Goal: Task Accomplishment & Management: Manage account settings

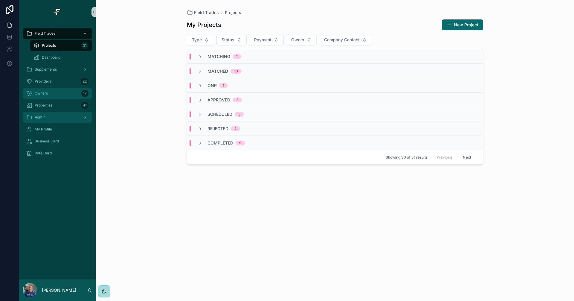
click at [71, 91] on div "Owners 17" at bounding box center [57, 94] width 62 height 10
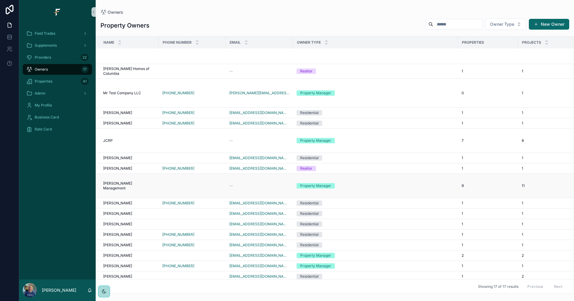
scroll to position [40, 0]
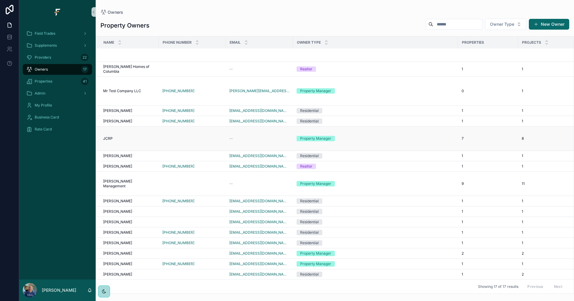
click at [409, 129] on td "Property Manager" at bounding box center [375, 138] width 165 height 24
click at [425, 136] on div "Property Manager" at bounding box center [376, 138] width 158 height 5
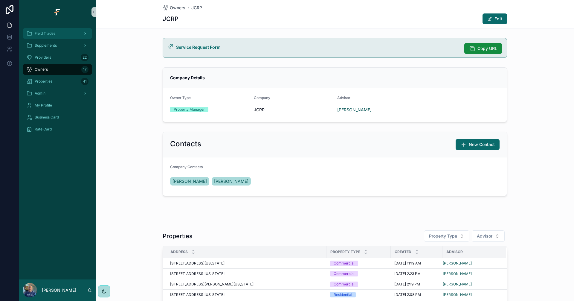
click at [56, 34] on div "Field Trades" at bounding box center [57, 34] width 62 height 10
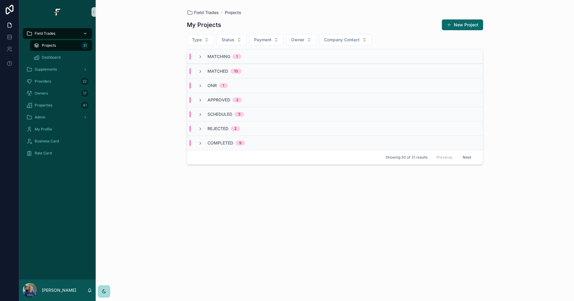
click at [85, 33] on icon "scrollable content" at bounding box center [85, 33] width 4 height 4
click at [55, 55] on span "Dashboard" at bounding box center [51, 57] width 19 height 5
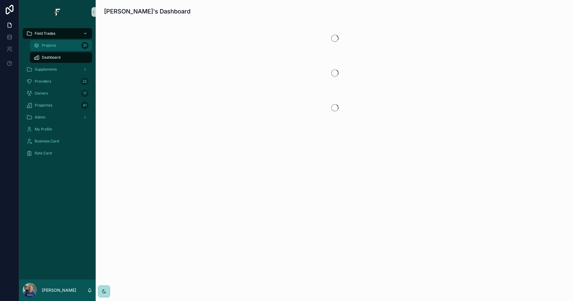
click at [57, 46] on div "Projects 31" at bounding box center [60, 46] width 55 height 10
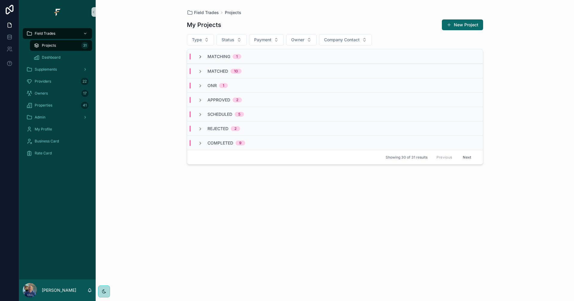
click at [201, 57] on icon "scrollable content" at bounding box center [200, 56] width 5 height 5
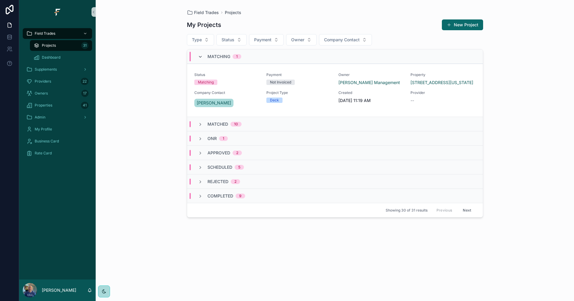
click at [200, 57] on icon "scrollable content" at bounding box center [200, 56] width 5 height 5
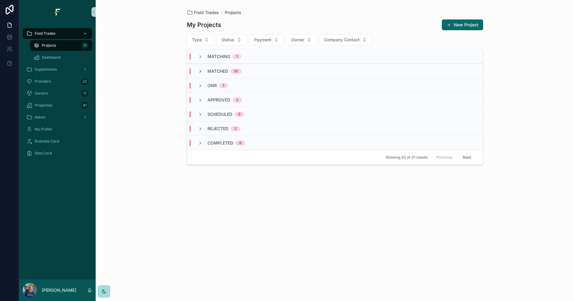
click at [202, 71] on icon "scrollable content" at bounding box center [200, 71] width 5 height 5
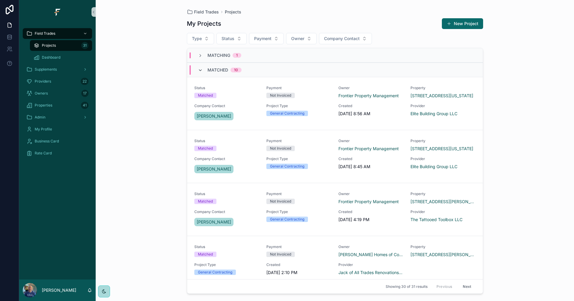
click at [200, 69] on icon "scrollable content" at bounding box center [200, 70] width 5 height 5
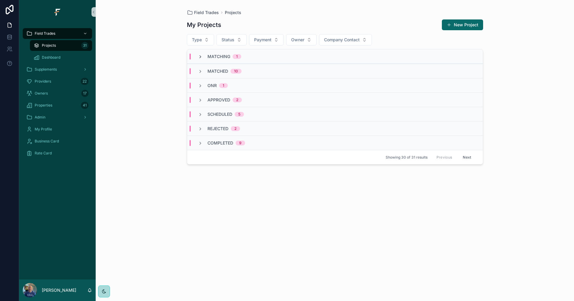
click at [202, 55] on icon "scrollable content" at bounding box center [200, 56] width 5 height 5
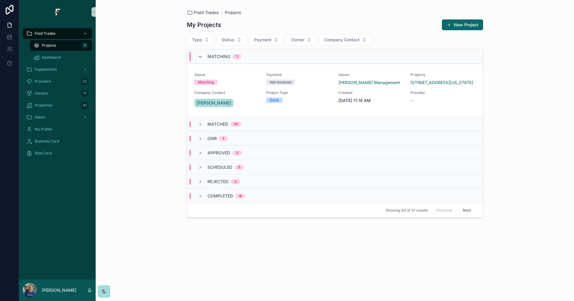
click at [198, 57] on icon "scrollable content" at bounding box center [200, 56] width 5 height 5
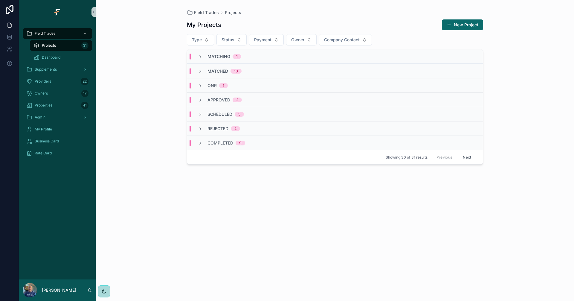
click at [201, 71] on icon "scrollable content" at bounding box center [200, 71] width 5 height 5
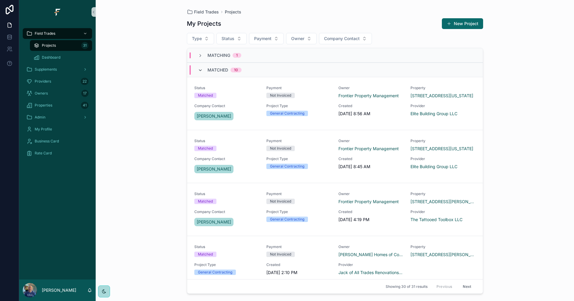
click at [200, 70] on icon "scrollable content" at bounding box center [200, 70] width 5 height 5
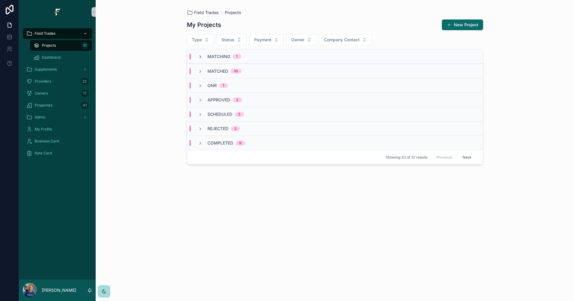
click at [200, 57] on icon "scrollable content" at bounding box center [200, 56] width 5 height 5
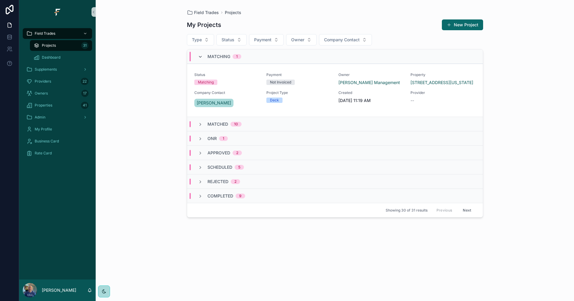
click at [201, 55] on icon "scrollable content" at bounding box center [200, 56] width 5 height 5
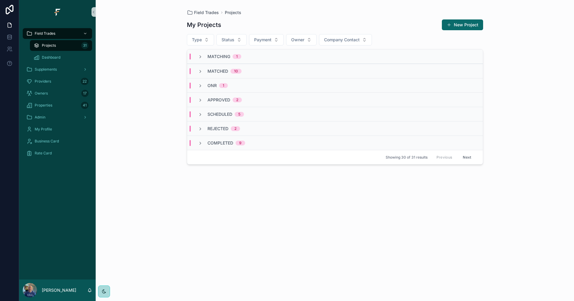
click at [201, 55] on icon "scrollable content" at bounding box center [200, 56] width 5 height 5
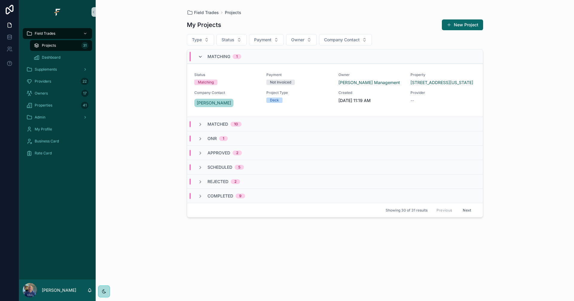
click at [199, 57] on icon "scrollable content" at bounding box center [200, 56] width 5 height 5
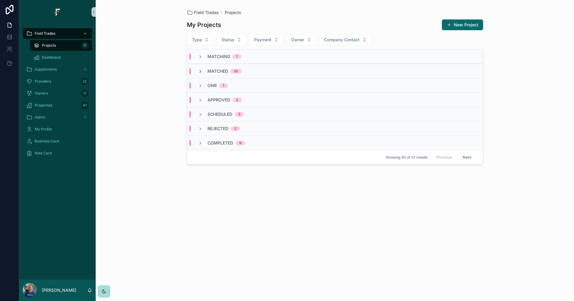
click at [202, 71] on icon "scrollable content" at bounding box center [200, 71] width 5 height 5
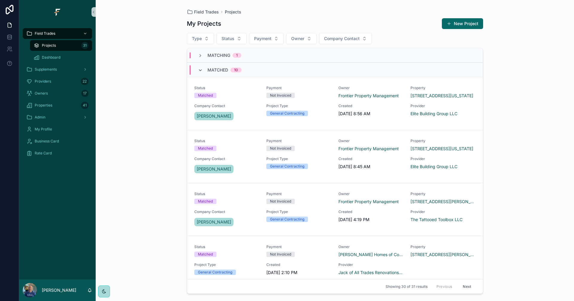
click at [200, 71] on icon "scrollable content" at bounding box center [200, 70] width 5 height 5
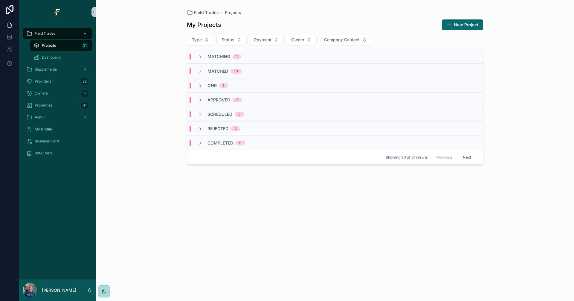
click at [203, 57] on div "Matching 1" at bounding box center [219, 57] width 43 height 6
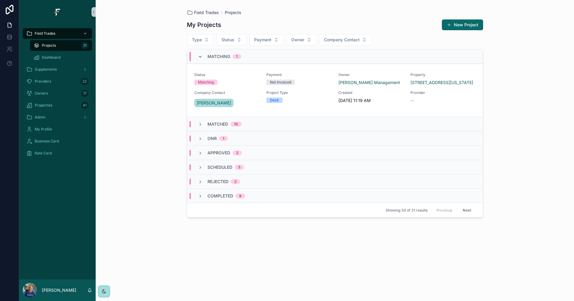
click at [202, 57] on icon "scrollable content" at bounding box center [200, 56] width 5 height 5
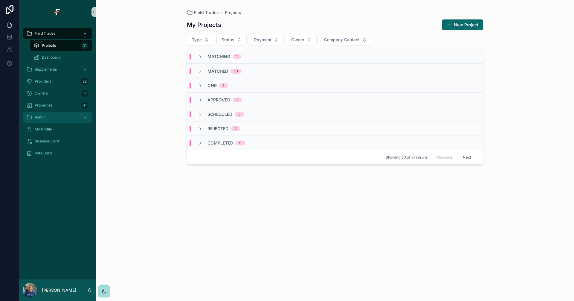
click at [59, 114] on div "Admin" at bounding box center [57, 117] width 62 height 10
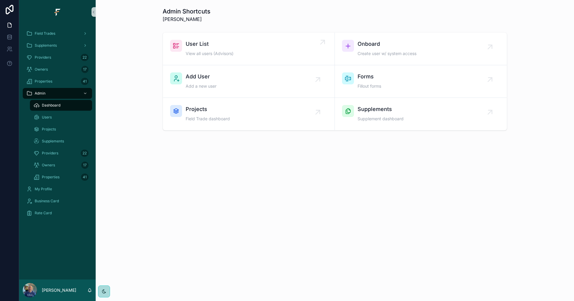
click at [232, 46] on span "User List" at bounding box center [210, 44] width 48 height 8
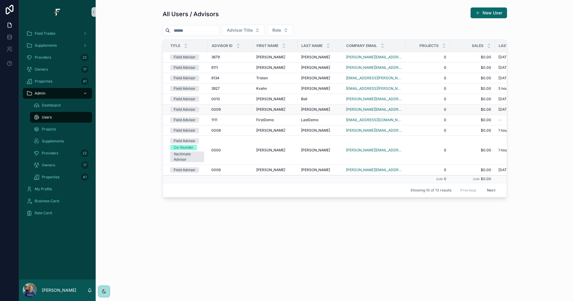
click at [281, 111] on div "Corey Corey" at bounding box center [275, 109] width 38 height 5
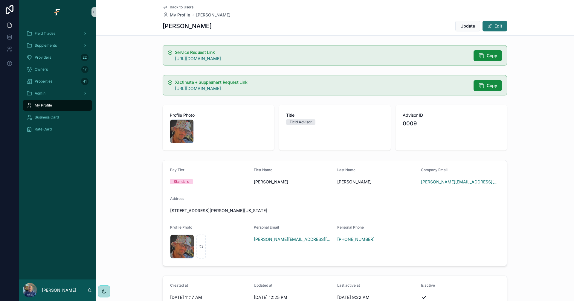
click at [498, 27] on button "Edit" at bounding box center [495, 26] width 25 height 11
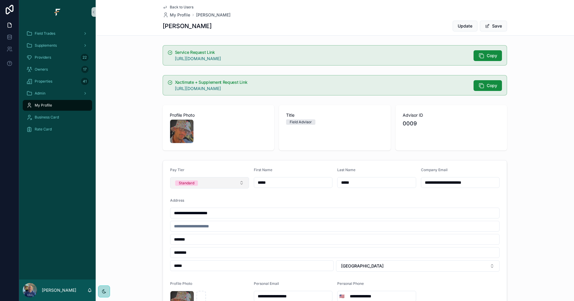
click at [242, 185] on button "Standard" at bounding box center [209, 182] width 79 height 11
click at [242, 181] on button "Standard" at bounding box center [209, 182] width 79 height 11
click at [487, 25] on span "scrollable content" at bounding box center [487, 26] width 5 height 5
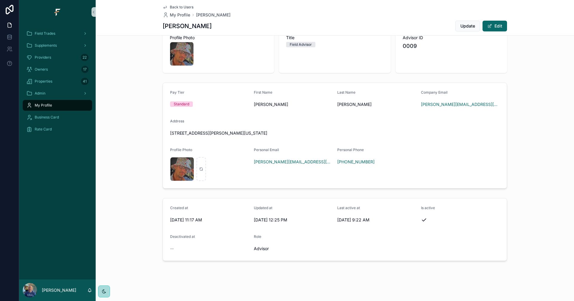
scroll to position [78, 0]
click at [177, 6] on span "Back to Users" at bounding box center [182, 7] width 24 height 5
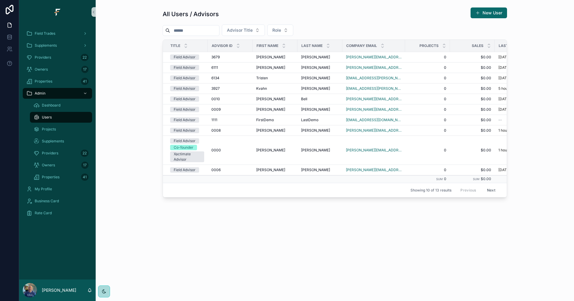
click at [492, 189] on button "Next" at bounding box center [491, 189] width 17 height 9
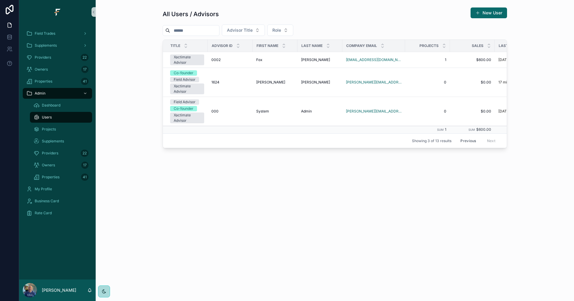
click at [467, 142] on button "Previous" at bounding box center [468, 140] width 24 height 9
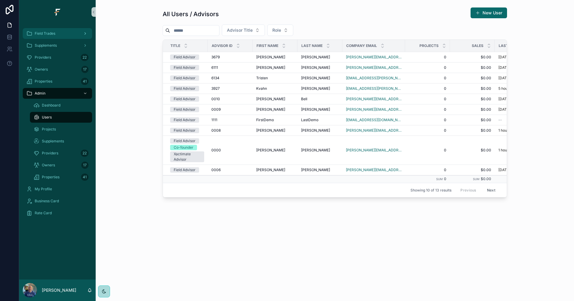
click at [40, 32] on span "Field Trades" at bounding box center [45, 33] width 21 height 5
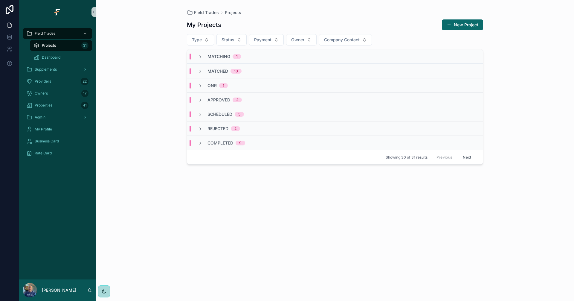
click at [23, 28] on link "Field Trades" at bounding box center [57, 33] width 69 height 11
click at [199, 59] on div "Matching 1" at bounding box center [219, 57] width 43 height 6
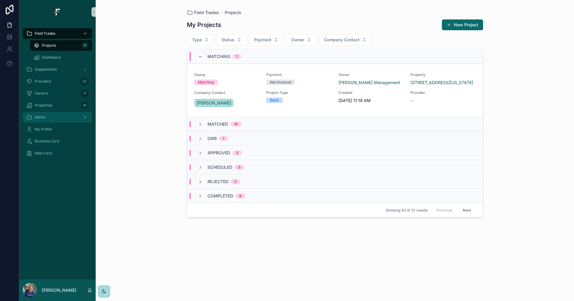
click at [61, 117] on div "Admin" at bounding box center [57, 117] width 62 height 10
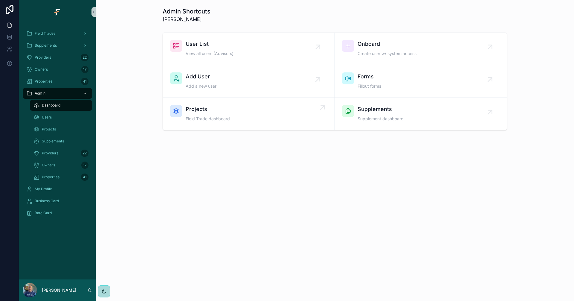
click at [245, 112] on div "Projects Field Trade dashboard" at bounding box center [248, 114] width 157 height 18
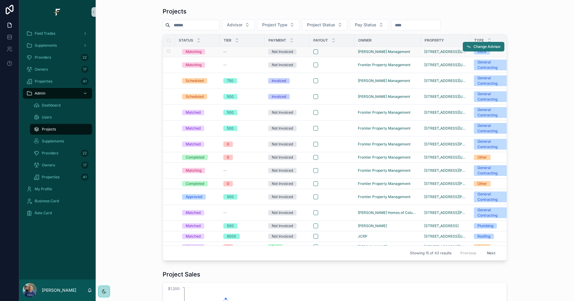
click at [487, 46] on span "Change Advisor" at bounding box center [487, 46] width 27 height 5
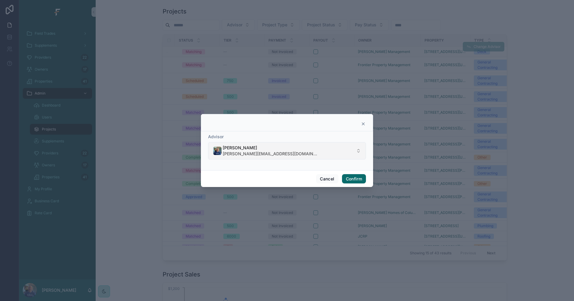
click at [314, 147] on button "Evan Hoyle evan@fultrade.com" at bounding box center [287, 150] width 158 height 17
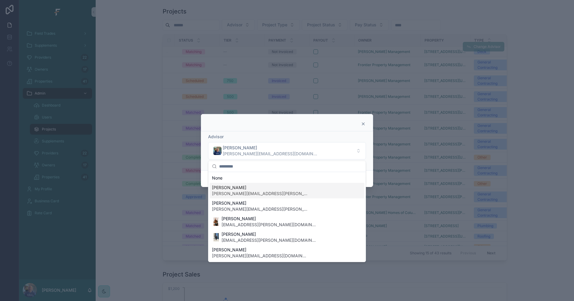
click at [254, 193] on span "kyler.ferguson@fultrade.com" at bounding box center [260, 193] width 96 height 6
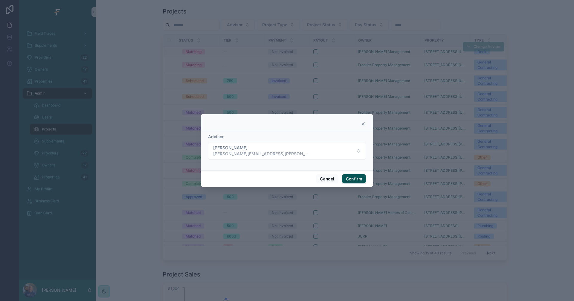
click at [356, 180] on button "Confirm" at bounding box center [354, 179] width 24 height 10
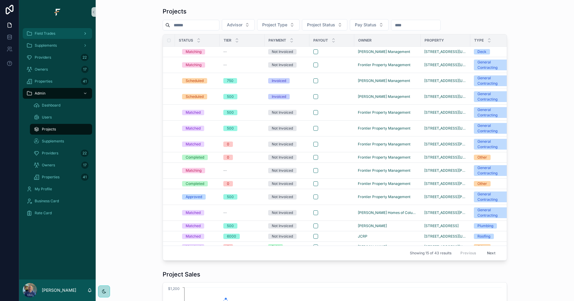
click at [43, 37] on div "Field Trades" at bounding box center [57, 34] width 62 height 10
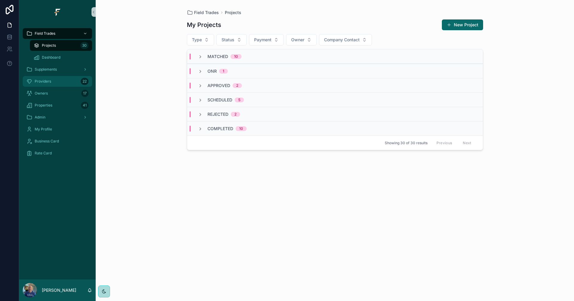
click at [44, 80] on span "Providers" at bounding box center [43, 81] width 16 height 5
click at [51, 92] on div "Owners 17" at bounding box center [57, 94] width 62 height 10
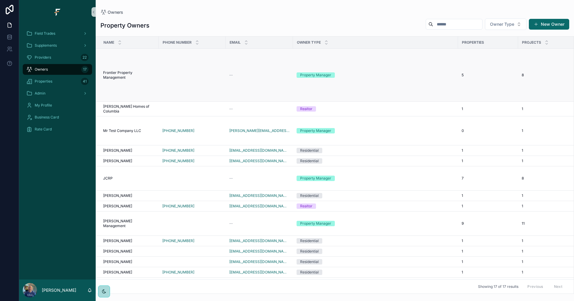
click at [403, 69] on td "Property Manager" at bounding box center [375, 75] width 165 height 53
click at [373, 80] on td "Property Manager" at bounding box center [375, 75] width 165 height 53
click at [364, 75] on div "Property Manager" at bounding box center [376, 74] width 158 height 5
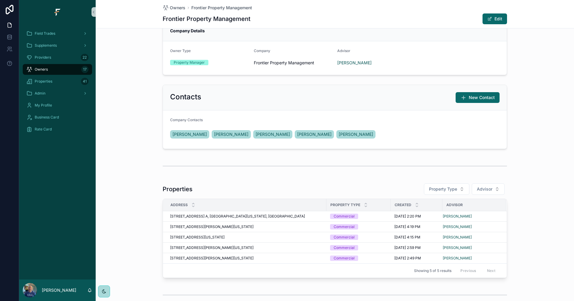
scroll to position [60, 0]
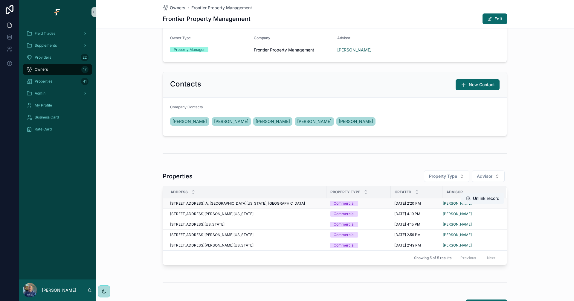
click at [301, 202] on div "5014 Chippewa Street, Apt. A, St. Louis, Missouri, 63109, United States 5014 Ch…" at bounding box center [246, 203] width 153 height 5
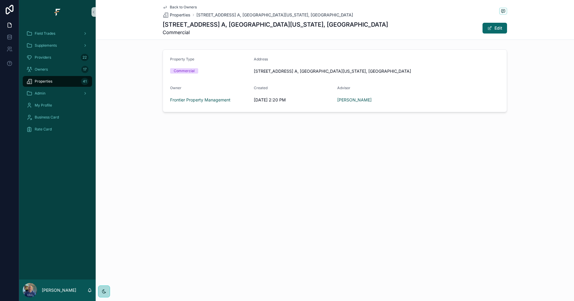
click at [165, 8] on icon "scrollable content" at bounding box center [165, 7] width 3 height 2
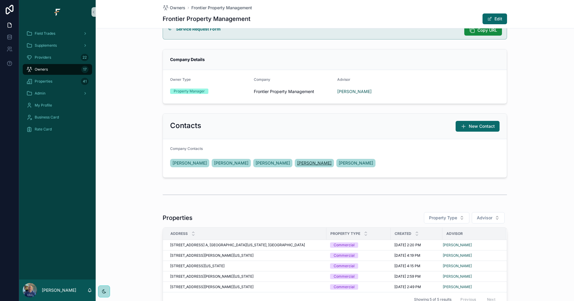
scroll to position [60, 0]
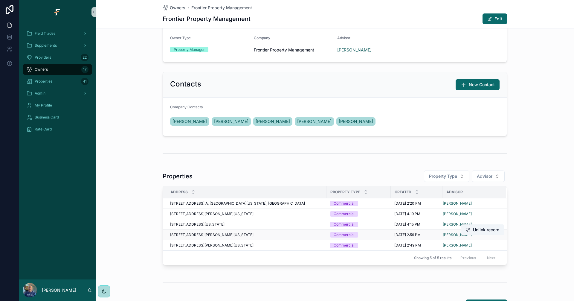
click at [303, 237] on div "1517 South Theresa Avenue, St. Louis, Missouri, 63104, United States 1517 South…" at bounding box center [246, 234] width 153 height 5
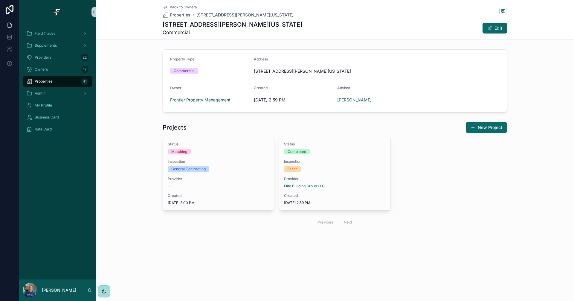
click at [310, 83] on form "Property Type Commercial Address 1517 South Theresa Avenue, St. Louis, Missouri…" at bounding box center [335, 81] width 344 height 62
click at [224, 72] on div "Commercial" at bounding box center [209, 70] width 79 height 5
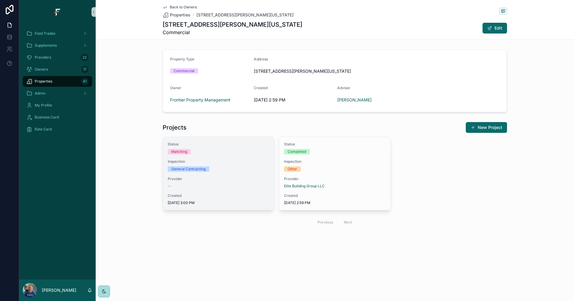
click at [243, 167] on div "General Contracting" at bounding box center [218, 168] width 101 height 5
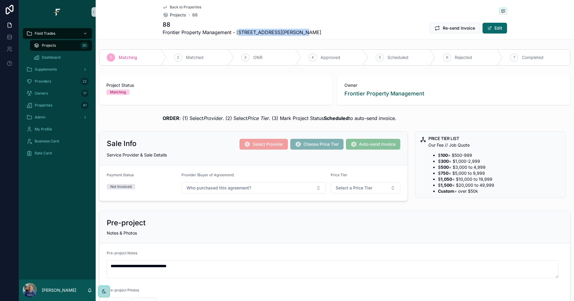
drag, startPoint x: 239, startPoint y: 30, endPoint x: 302, endPoint y: 36, distance: 62.7
click at [302, 36] on div "88 Frontier Property Management - 1517 South Theresa Avenue Re-send Invoice Edit" at bounding box center [335, 28] width 344 height 16
click at [312, 23] on div "88 Frontier Property Management - 1517 South Theresa Avenue Re-send Invoice Edit" at bounding box center [335, 28] width 344 height 16
drag, startPoint x: 232, startPoint y: 30, endPoint x: 314, endPoint y: 33, distance: 82.0
click at [314, 33] on div "88 Frontier Property Management - 1517 South Theresa Avenue Re-send Invoice Edit" at bounding box center [335, 28] width 344 height 16
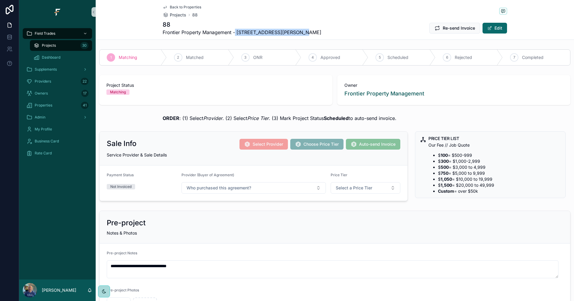
copy span "1517 South Theresa Avenue"
click at [374, 259] on div "**********" at bounding box center [335, 265] width 456 height 28
click at [173, 5] on span "Back to Properties" at bounding box center [185, 7] width 31 height 5
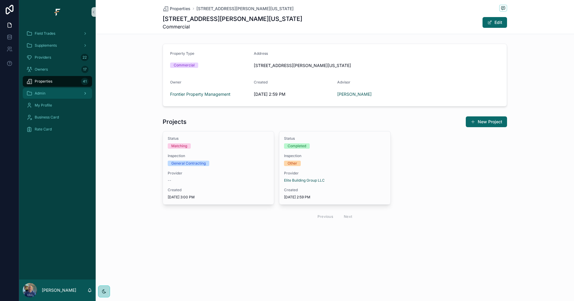
click at [53, 95] on div "Admin" at bounding box center [57, 94] width 62 height 10
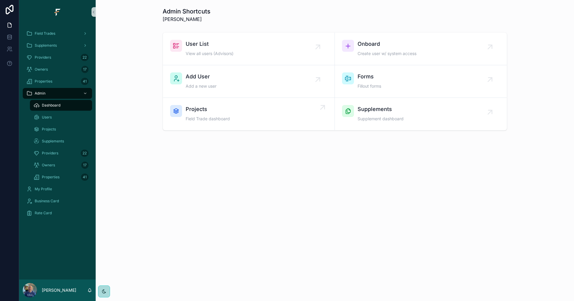
click at [249, 109] on div "Projects Field Trade dashboard" at bounding box center [248, 114] width 157 height 18
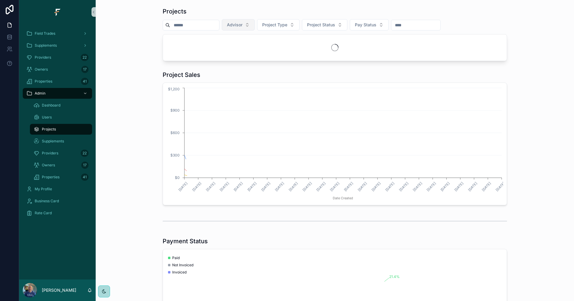
click at [255, 27] on button "Advisor" at bounding box center [238, 24] width 33 height 11
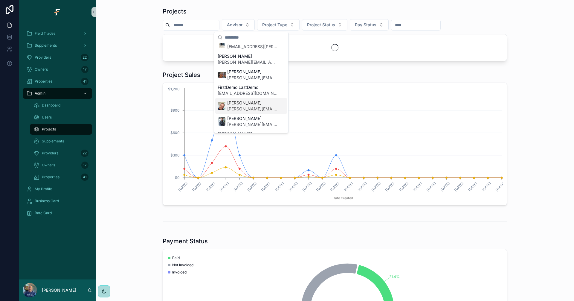
click at [246, 106] on span "mike.sanders@fultrade.com" at bounding box center [252, 109] width 50 height 6
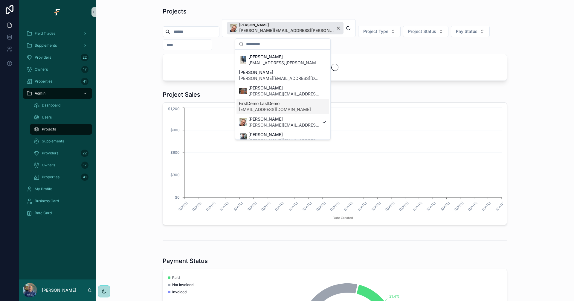
scroll to position [65, 0]
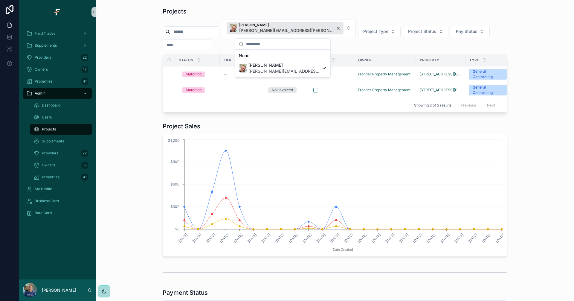
click at [233, 11] on div "Projects" at bounding box center [335, 11] width 344 height 8
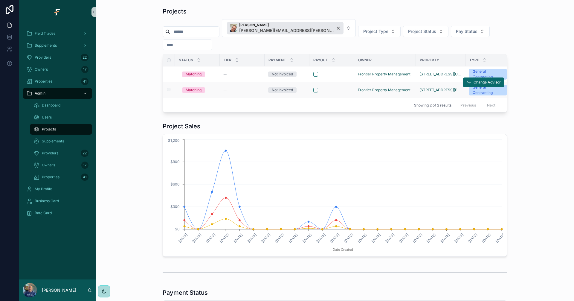
click at [341, 91] on div "scrollable content" at bounding box center [331, 90] width 37 height 5
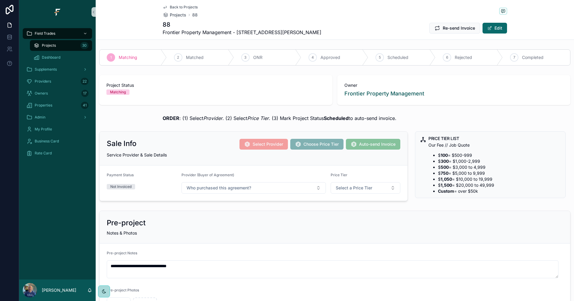
click at [176, 7] on span "Back to Projects" at bounding box center [184, 7] width 28 height 5
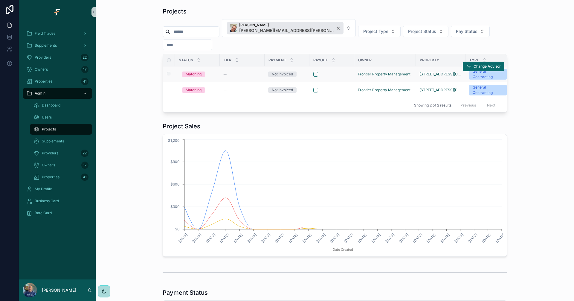
click at [324, 73] on div "scrollable content" at bounding box center [331, 74] width 37 height 5
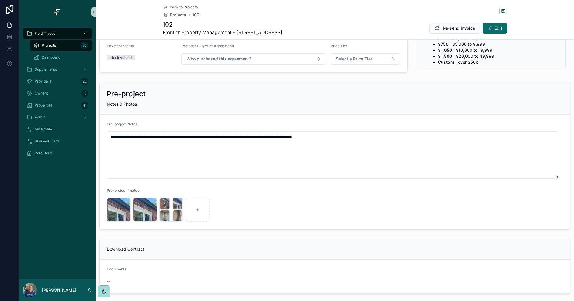
scroll to position [149, 0]
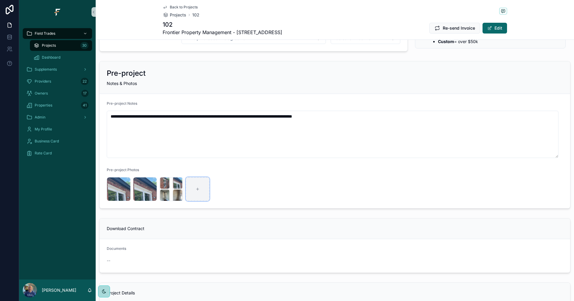
click at [202, 186] on div "scrollable content" at bounding box center [198, 189] width 24 height 24
type input "**********"
click at [57, 45] on div "Projects 30" at bounding box center [60, 46] width 55 height 10
